Goal: Transaction & Acquisition: Obtain resource

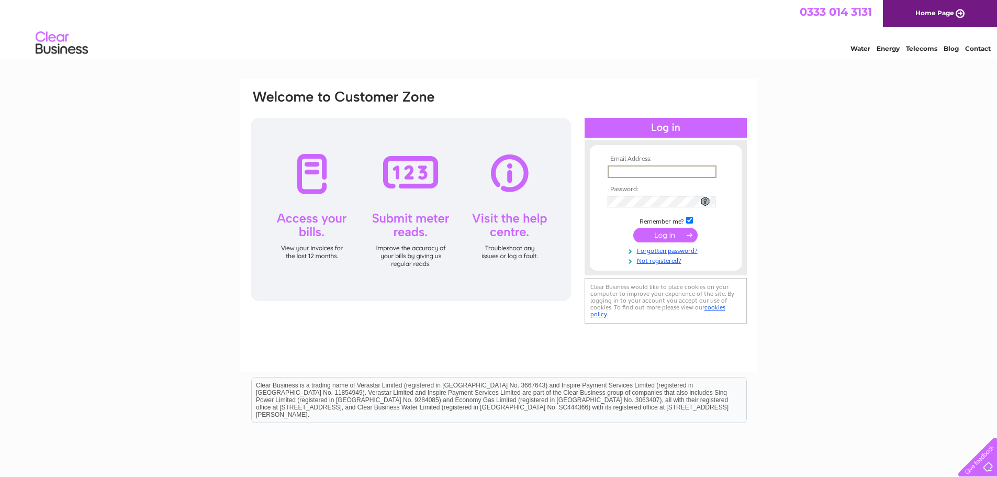
click at [649, 170] on input "text" at bounding box center [662, 171] width 109 height 13
type input "christine@s1developments.com"
click at [659, 193] on td at bounding box center [665, 201] width 121 height 18
click at [633, 228] on input "submit" at bounding box center [665, 235] width 64 height 15
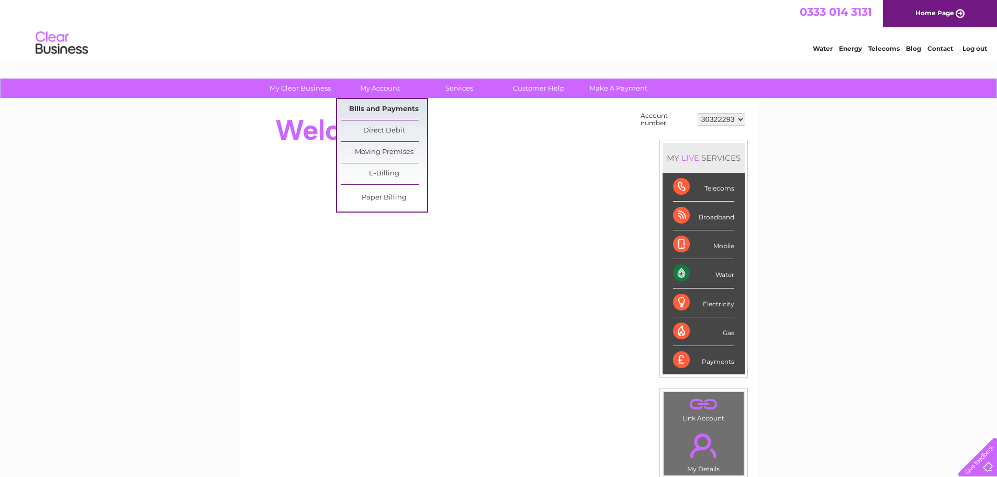
click at [381, 106] on link "Bills and Payments" at bounding box center [384, 109] width 86 height 21
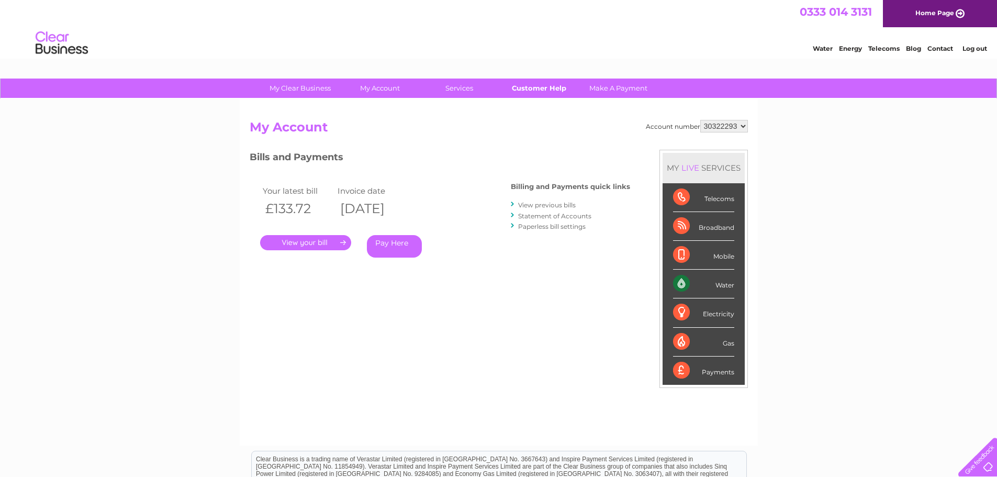
click at [536, 88] on link "Customer Help" at bounding box center [539, 87] width 86 height 19
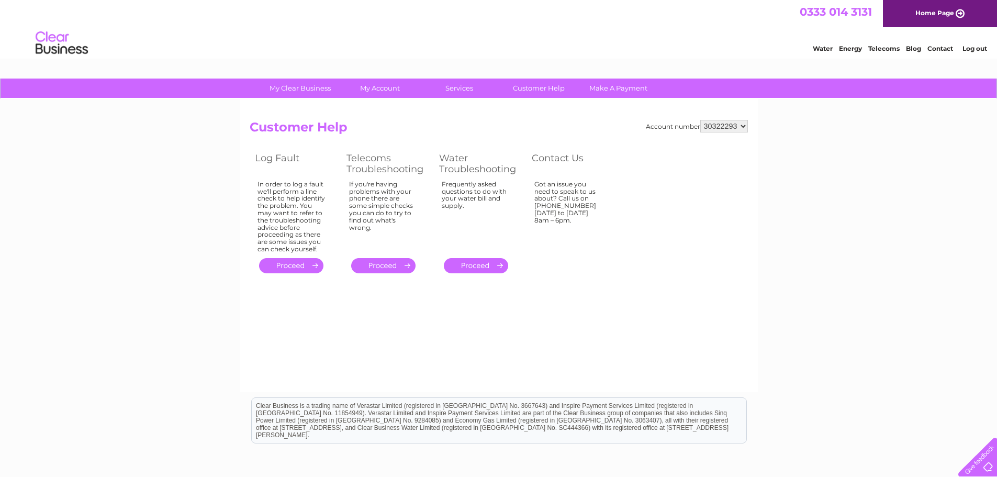
click at [65, 47] on img at bounding box center [61, 43] width 53 height 32
click at [814, 49] on link "Water" at bounding box center [823, 48] width 20 height 8
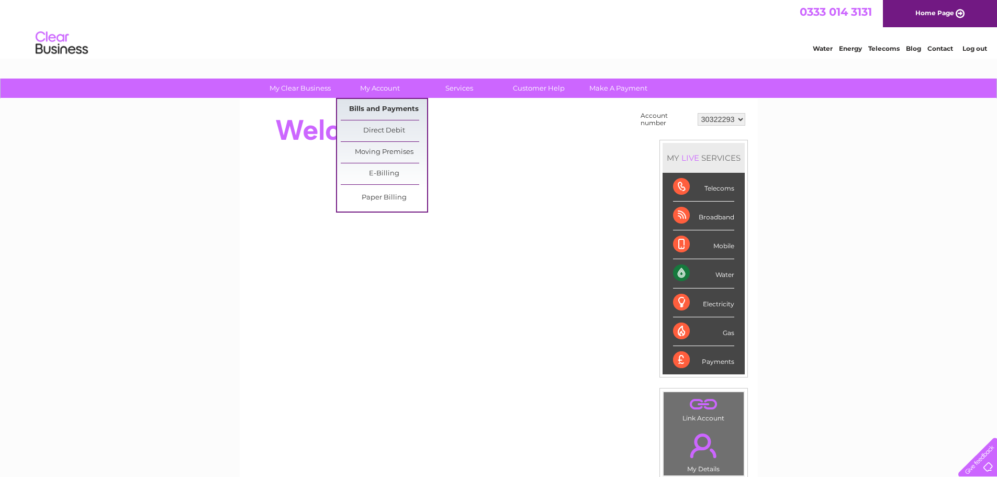
click at [376, 108] on link "Bills and Payments" at bounding box center [384, 109] width 86 height 21
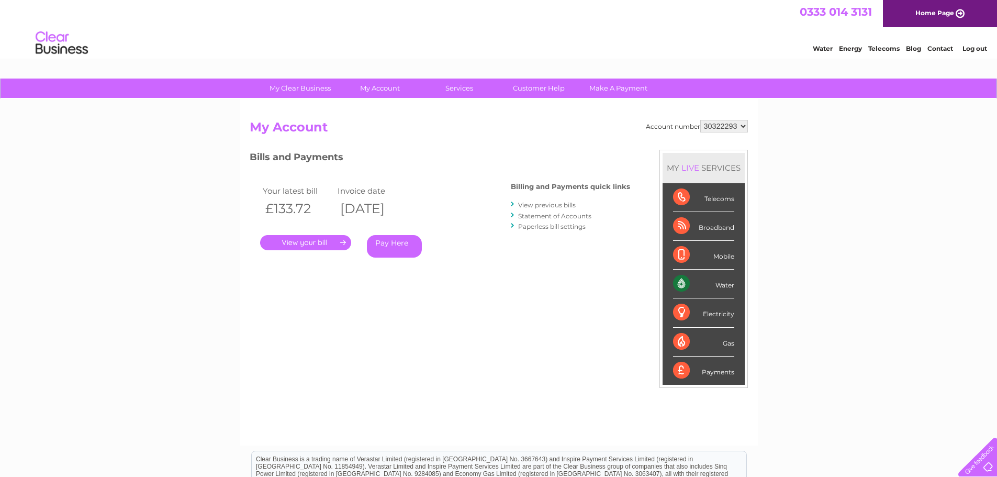
click at [551, 203] on link "View previous bills" at bounding box center [547, 205] width 58 height 8
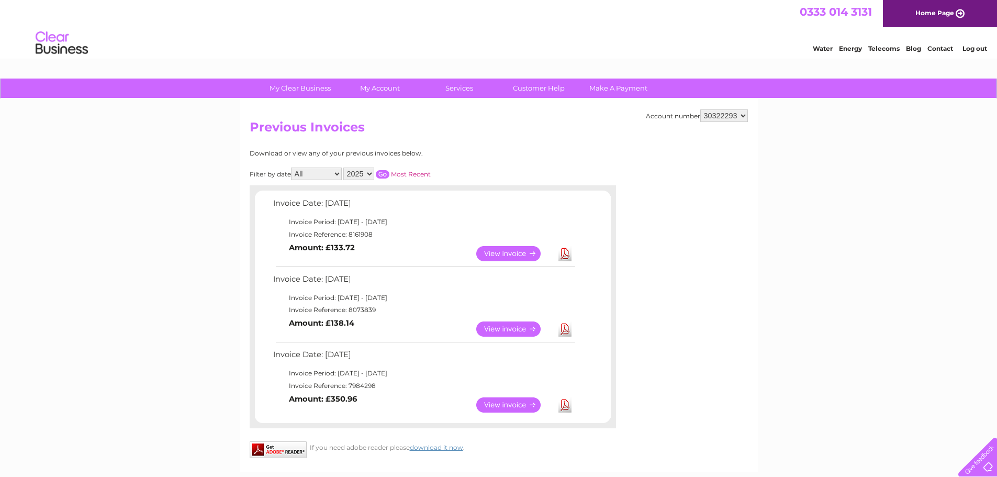
click at [508, 325] on link "View" at bounding box center [514, 328] width 77 height 15
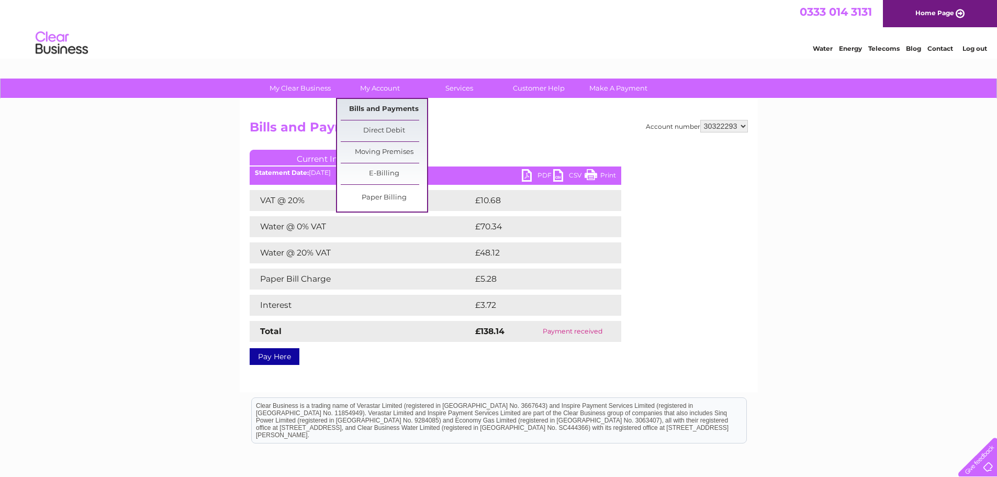
click at [373, 106] on link "Bills and Payments" at bounding box center [384, 109] width 86 height 21
